Goal: Information Seeking & Learning: Learn about a topic

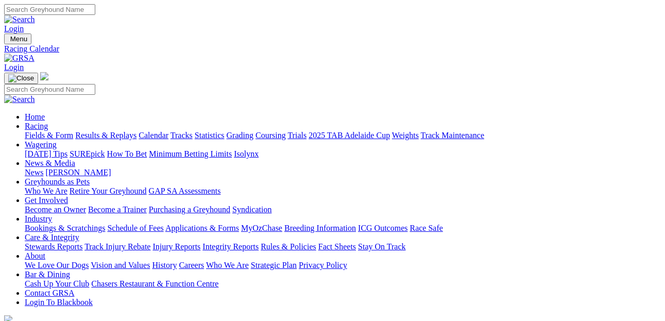
scroll to position [0, 4]
click at [53, 131] on link "Fields & Form" at bounding box center [49, 135] width 48 height 9
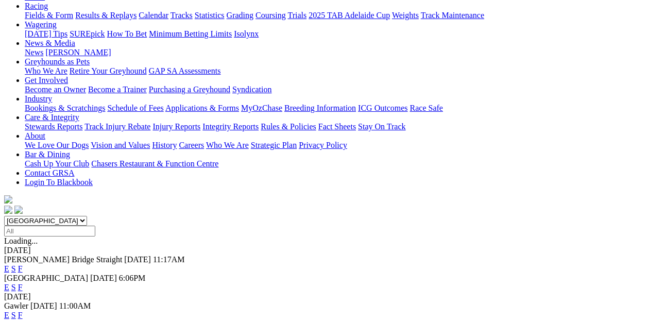
scroll to position [121, 0]
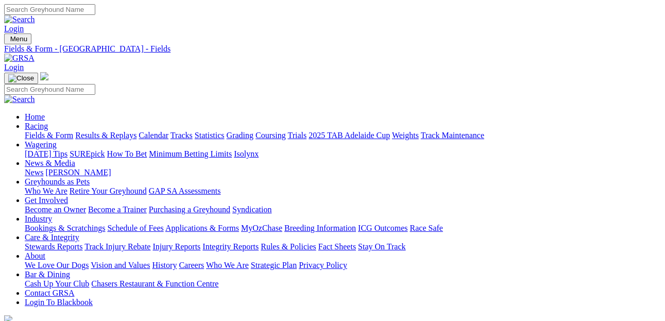
click at [48, 122] on link "Racing" at bounding box center [36, 126] width 23 height 9
click at [49, 131] on link "Fields & Form" at bounding box center [49, 135] width 48 height 9
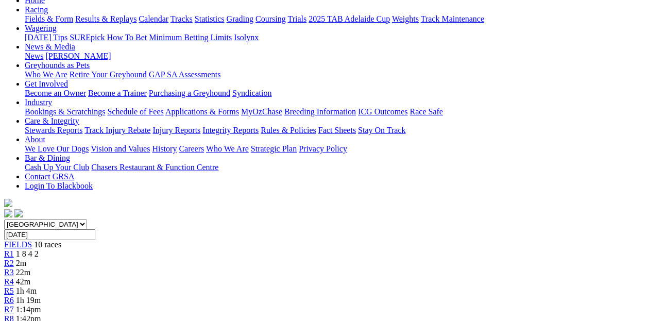
scroll to position [115, 0]
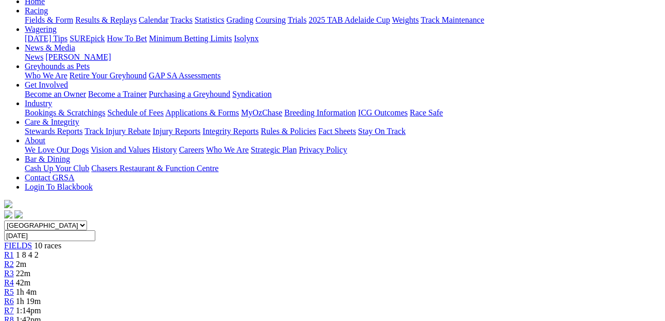
click at [177, 260] on div "R2 2m" at bounding box center [332, 264] width 657 height 9
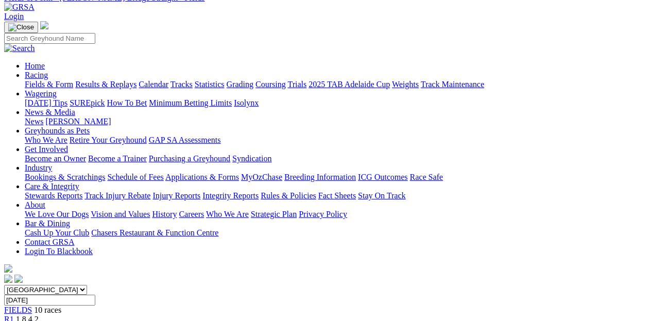
scroll to position [112, 0]
